Goal: Information Seeking & Learning: Compare options

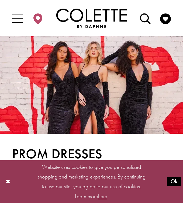
drag, startPoint x: 102, startPoint y: 96, endPoint x: 185, endPoint y: 96, distance: 82.7
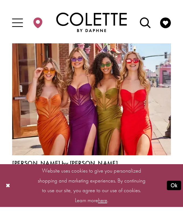
scroll to position [1433, 0]
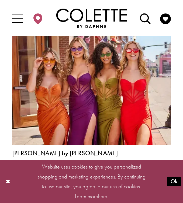
click at [67, 169] on link "1" at bounding box center [64, 175] width 9 height 13
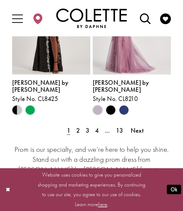
scroll to position [1194, 0]
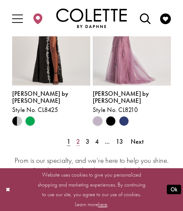
click at [80, 138] on span "2" at bounding box center [78, 142] width 4 height 8
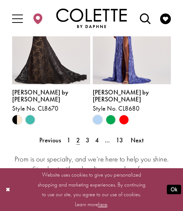
scroll to position [1201, 0]
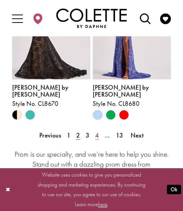
click at [97, 131] on span "4" at bounding box center [97, 135] width 4 height 8
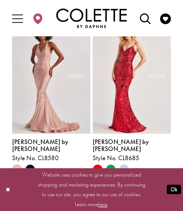
scroll to position [329, 0]
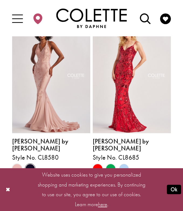
click at [33, 164] on span "Product List" at bounding box center [30, 169] width 10 height 10
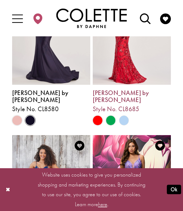
scroll to position [375, 0]
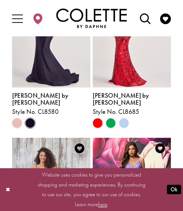
click at [124, 117] on polygon "Product List" at bounding box center [123, 123] width 13 height 13
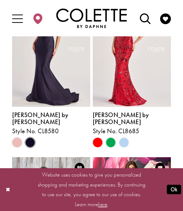
scroll to position [355, 0]
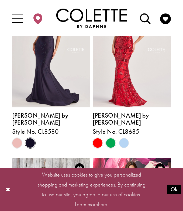
click at [127, 137] on polygon "Product List" at bounding box center [123, 143] width 13 height 13
click at [125, 137] on polygon "Product List" at bounding box center [123, 143] width 13 height 13
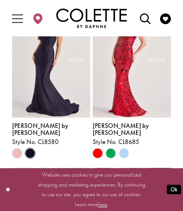
scroll to position [343, 0]
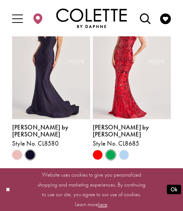
click at [110, 150] on span "Product List" at bounding box center [111, 155] width 10 height 10
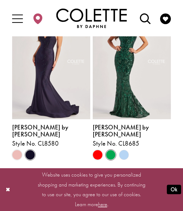
click at [118, 148] on div "Product List" at bounding box center [123, 154] width 13 height 13
click at [123, 148] on polygon "Product List" at bounding box center [123, 154] width 13 height 13
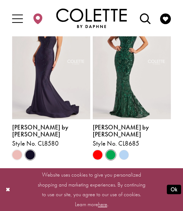
click at [123, 148] on polygon "Product List" at bounding box center [123, 154] width 13 height 13
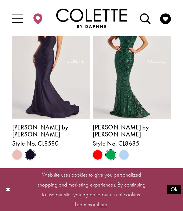
click at [123, 148] on polygon "Product List" at bounding box center [123, 154] width 13 height 13
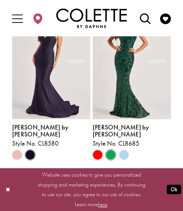
click at [123, 148] on polygon "Product List" at bounding box center [123, 154] width 13 height 13
click at [124, 148] on polygon "Product List" at bounding box center [123, 154] width 13 height 13
click at [99, 150] on span "Product List" at bounding box center [98, 155] width 10 height 10
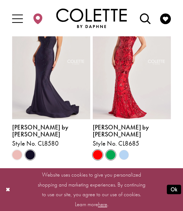
click at [114, 150] on span "Product List" at bounding box center [111, 155] width 10 height 10
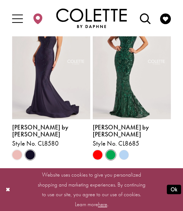
click at [125, 148] on polygon "Product List" at bounding box center [123, 154] width 13 height 13
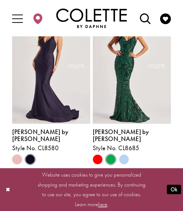
scroll to position [340, 0]
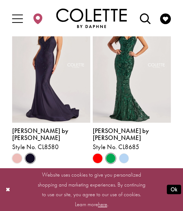
click at [119, 90] on img "Visit Colette by Daphne Style No. CL8685 Page" at bounding box center [132, 65] width 78 height 113
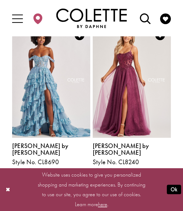
scroll to position [651, 0]
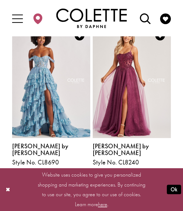
click at [30, 169] on span "Product List" at bounding box center [30, 174] width 10 height 10
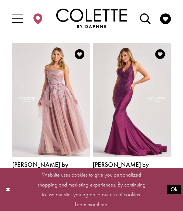
scroll to position [797, 0]
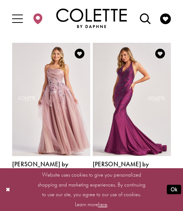
click at [109, 187] on span "Product List" at bounding box center [111, 192] width 10 height 10
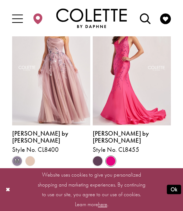
scroll to position [830, 0]
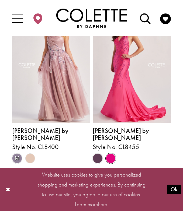
click at [127, 71] on img "Visit Colette by Daphne Style No. CL8455 Page" at bounding box center [132, 65] width 78 height 113
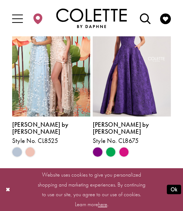
click at [103, 169] on span "5" at bounding box center [103, 173] width 4 height 8
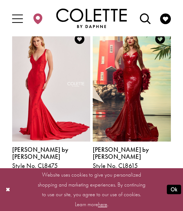
scroll to position [812, 0]
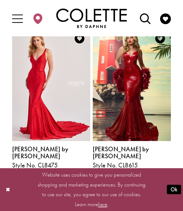
click at [31, 172] on span "Product List" at bounding box center [30, 177] width 10 height 10
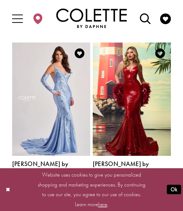
scroll to position [799, 0]
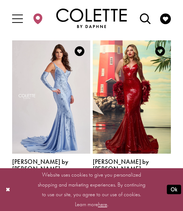
click at [17, 184] on span "Product List" at bounding box center [17, 189] width 10 height 10
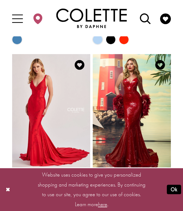
scroll to position [785, 0]
click at [45, 110] on img "Visit Colette by Daphne Style No. CL8475 Page" at bounding box center [51, 110] width 78 height 113
click at [102, 60] on img "Visit Colette by Daphne Style No. CL8615 Page" at bounding box center [132, 110] width 78 height 113
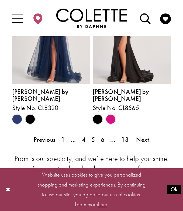
scroll to position [1197, 0]
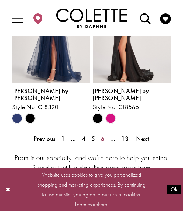
click at [101, 135] on span "6" at bounding box center [103, 139] width 4 height 8
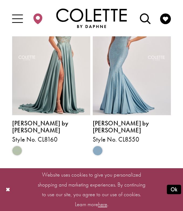
scroll to position [1170, 0]
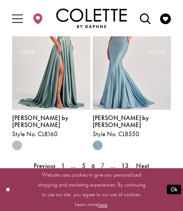
click at [103, 162] on span "7" at bounding box center [103, 166] width 4 height 8
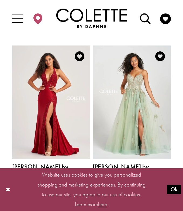
scroll to position [630, 0]
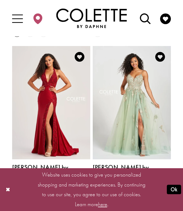
click at [18, 188] on polygon "Product List" at bounding box center [17, 194] width 13 height 13
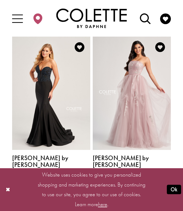
scroll to position [1003, 0]
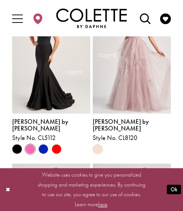
click at [29, 144] on span "Product List" at bounding box center [30, 149] width 10 height 10
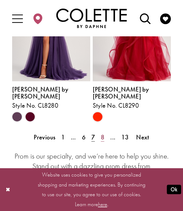
click at [101, 133] on span "8" at bounding box center [103, 137] width 4 height 8
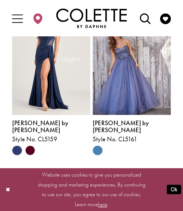
scroll to position [1165, 0]
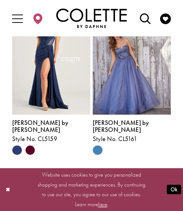
click at [101, 167] on span "9" at bounding box center [103, 171] width 4 height 8
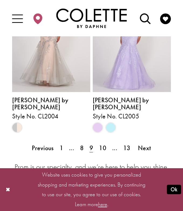
scroll to position [1197, 0]
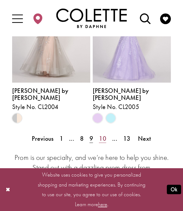
click at [103, 135] on span "10" at bounding box center [102, 139] width 7 height 8
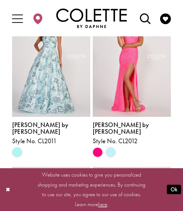
scroll to position [512, 0]
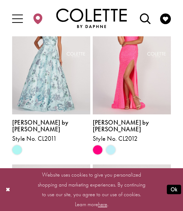
click at [109, 143] on div "Product List" at bounding box center [110, 149] width 13 height 13
click at [109, 145] on span "Product List" at bounding box center [111, 150] width 10 height 10
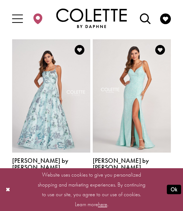
scroll to position [486, 0]
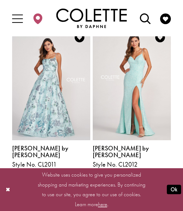
click at [95, 171] on span "Product List" at bounding box center [98, 176] width 10 height 10
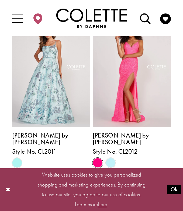
scroll to position [504, 0]
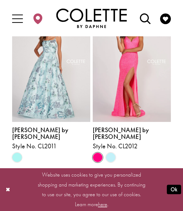
click at [112, 94] on img "Visit Colette by Daphne Style No. CL2012 Page" at bounding box center [132, 65] width 78 height 113
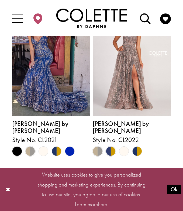
scroll to position [1165, 0]
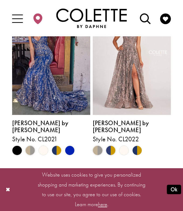
click at [105, 167] on span "11" at bounding box center [104, 171] width 7 height 8
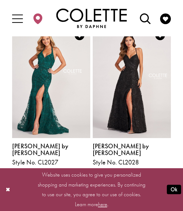
scroll to position [490, 0]
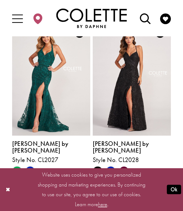
click at [124, 165] on polygon "Product List" at bounding box center [123, 171] width 13 height 13
click at [109, 166] on span "Product List" at bounding box center [111, 171] width 10 height 10
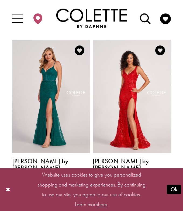
scroll to position [945, 0]
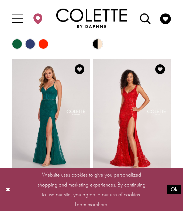
click at [113, 203] on span "Product List" at bounding box center [111, 208] width 10 height 10
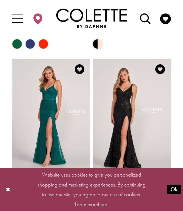
click at [100, 203] on span "Product List" at bounding box center [98, 208] width 10 height 10
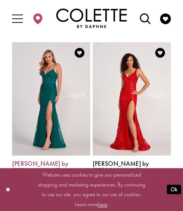
scroll to position [963, 0]
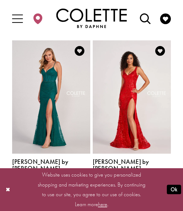
click at [44, 183] on polygon "Product List" at bounding box center [43, 189] width 13 height 13
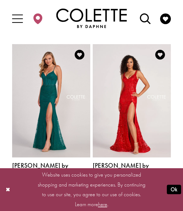
scroll to position [956, 0]
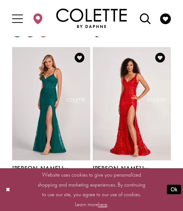
click at [42, 191] on icon "Product List" at bounding box center [44, 196] width 10 height 10
click at [46, 190] on polygon "Product List" at bounding box center [43, 196] width 13 height 13
click at [31, 190] on polygon "Product List" at bounding box center [33, 196] width 6 height 13
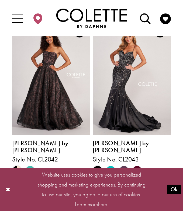
scroll to position [1148, 0]
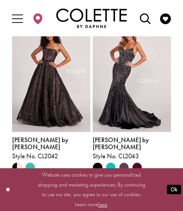
click at [111, 184] on span "12" at bounding box center [111, 188] width 7 height 8
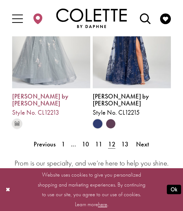
scroll to position [1193, 0]
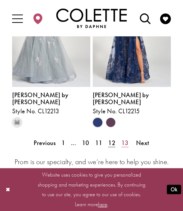
click at [126, 139] on span "13" at bounding box center [124, 143] width 7 height 8
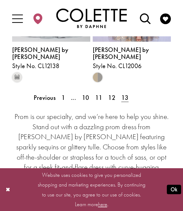
scroll to position [933, 0]
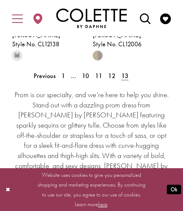
click at [11, 14] on span "Toggle Main Navigation Menu" at bounding box center [18, 18] width 16 height 17
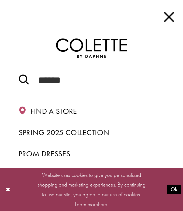
scroll to position [0, 0]
click at [53, 157] on span "Prom Dresses" at bounding box center [45, 154] width 52 height 10
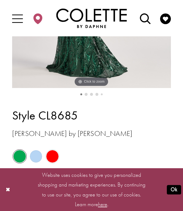
scroll to position [196, 0]
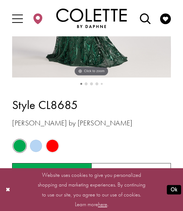
click at [37, 147] on span "Product color controls state depends on size chosen" at bounding box center [36, 146] width 12 height 12
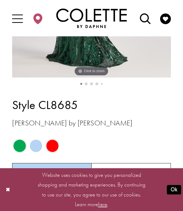
click at [37, 147] on span "Product color controls state depends on size chosen" at bounding box center [36, 146] width 12 height 12
click at [61, 166] on div "Periwinkle" at bounding box center [51, 172] width 79 height 19
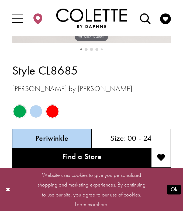
scroll to position [231, 0]
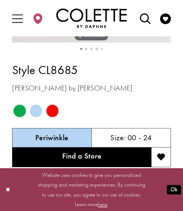
click at [63, 141] on h5 "Periwinkle" at bounding box center [51, 138] width 33 height 8
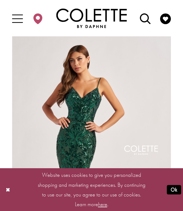
scroll to position [0, 0]
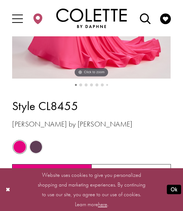
scroll to position [196, 0]
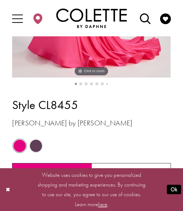
click at [81, 83] on button "2" at bounding box center [80, 83] width 3 height 3
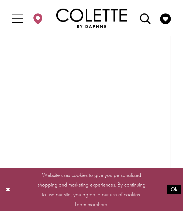
scroll to position [74, 0]
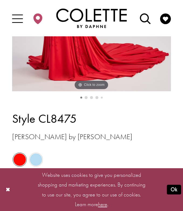
scroll to position [183, 0]
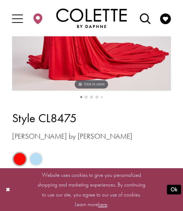
click at [88, 96] on li "2" at bounding box center [85, 97] width 5 height 5
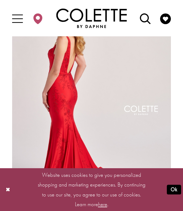
scroll to position [39, 0]
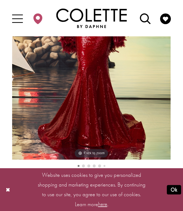
scroll to position [114, 0]
click at [82, 165] on li "2" at bounding box center [83, 165] width 5 height 5
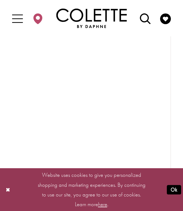
scroll to position [40, 0]
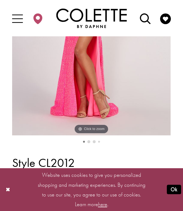
scroll to position [141, 0]
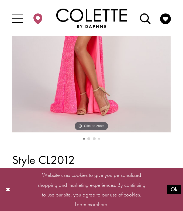
click at [89, 139] on button "2" at bounding box center [88, 138] width 3 height 3
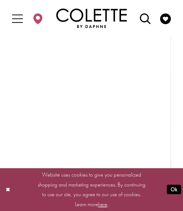
scroll to position [54, 0]
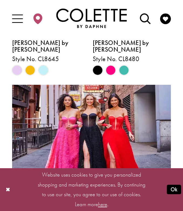
scroll to position [615, 0]
